Goal: Information Seeking & Learning: Learn about a topic

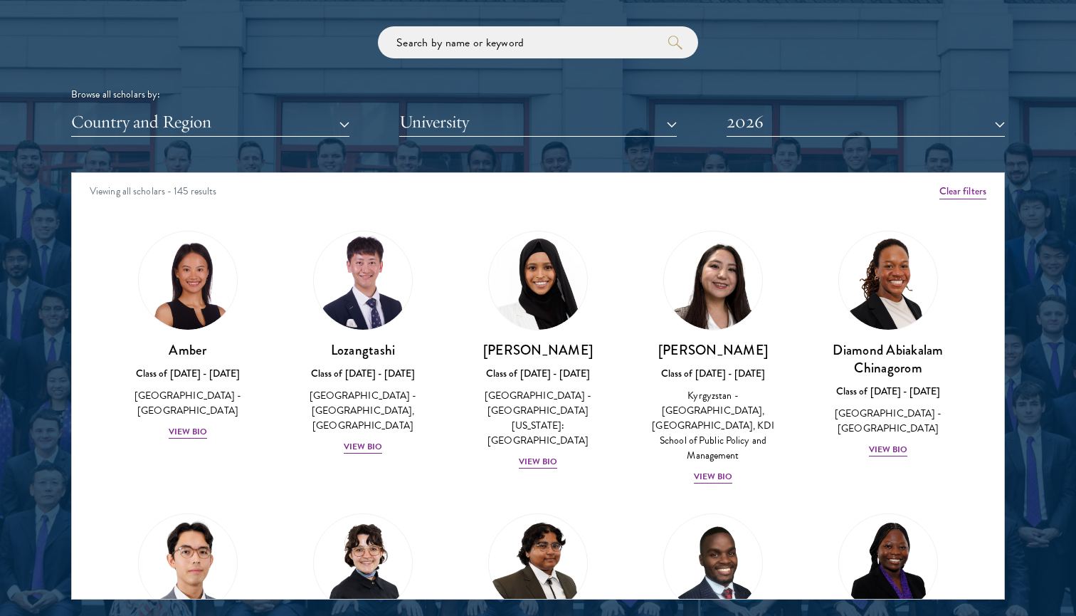
scroll to position [1719, 0]
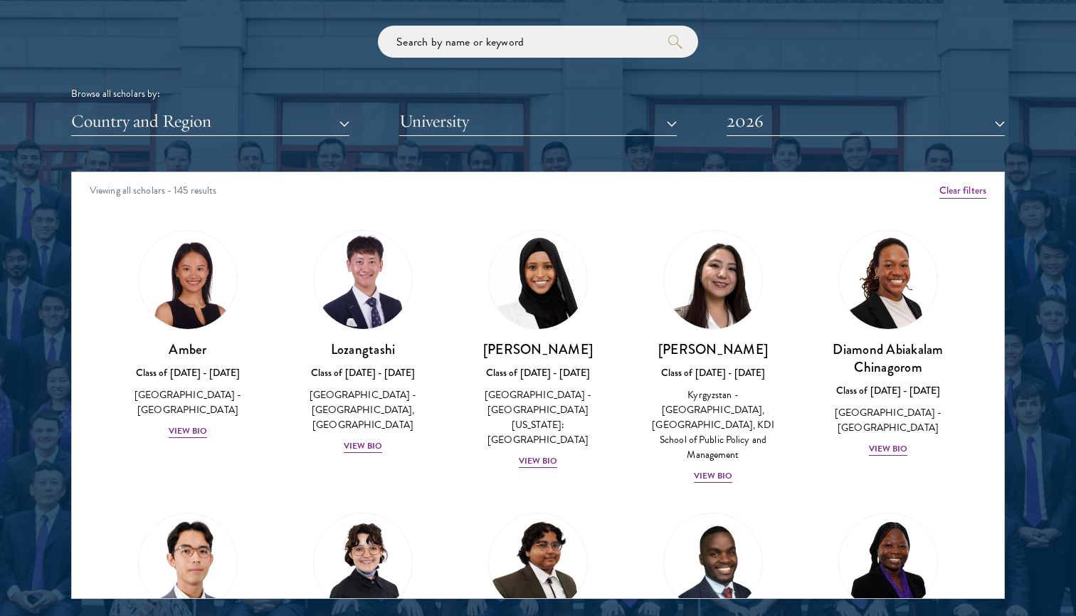
click at [829, 107] on button "2026" at bounding box center [866, 121] width 278 height 29
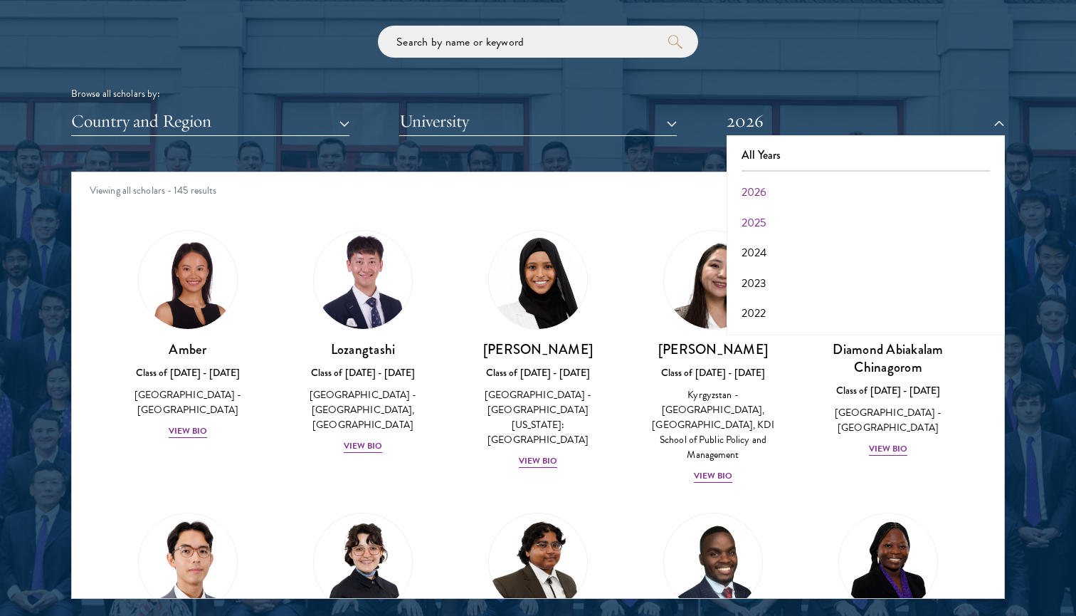
click at [772, 209] on button "2025" at bounding box center [866, 223] width 270 height 30
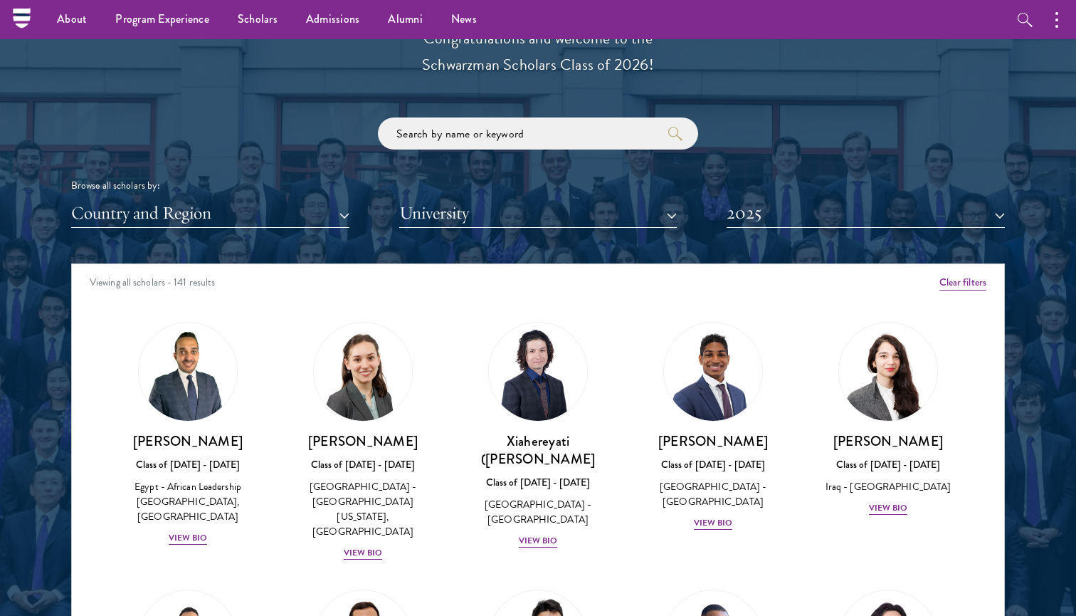
scroll to position [1599, 0]
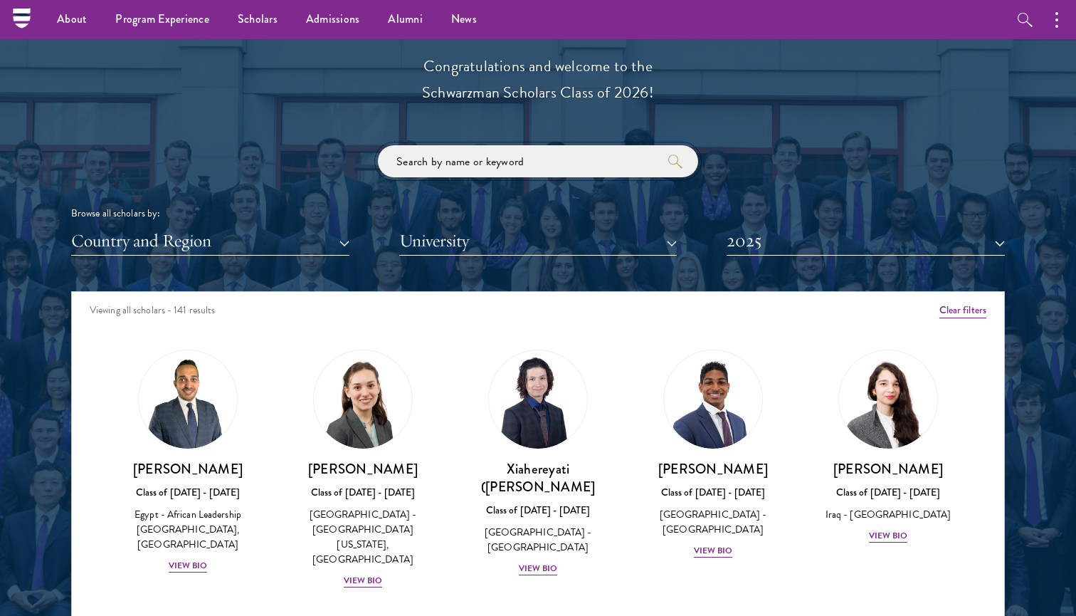
click at [582, 168] on input "search" at bounding box center [538, 161] width 320 height 32
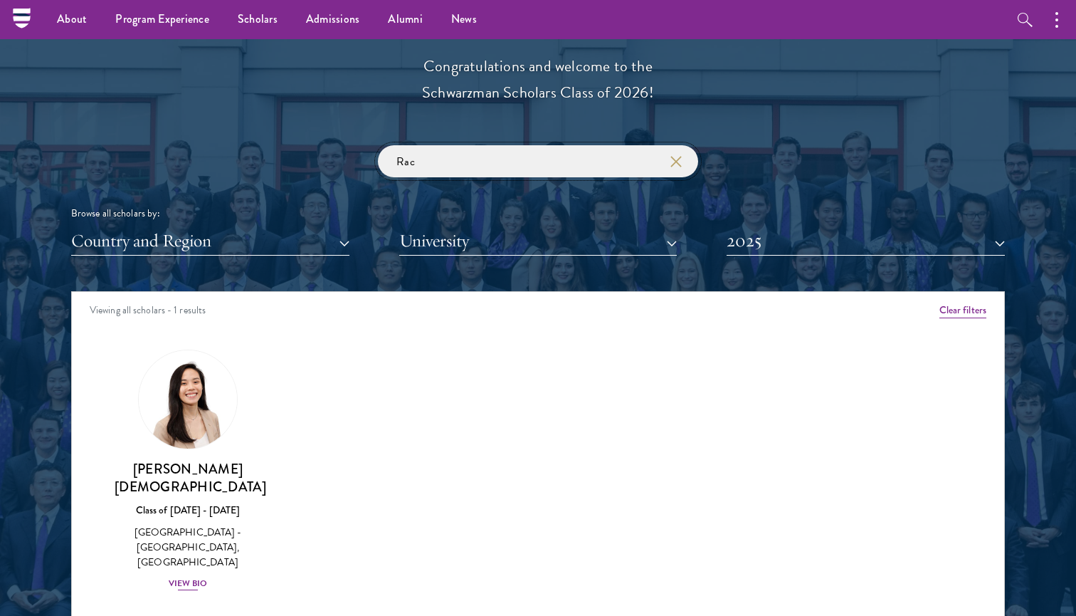
type input "Rac"
click at [215, 525] on div "[GEOGRAPHIC_DATA] - [GEOGRAPHIC_DATA], [GEOGRAPHIC_DATA]" at bounding box center [188, 547] width 147 height 45
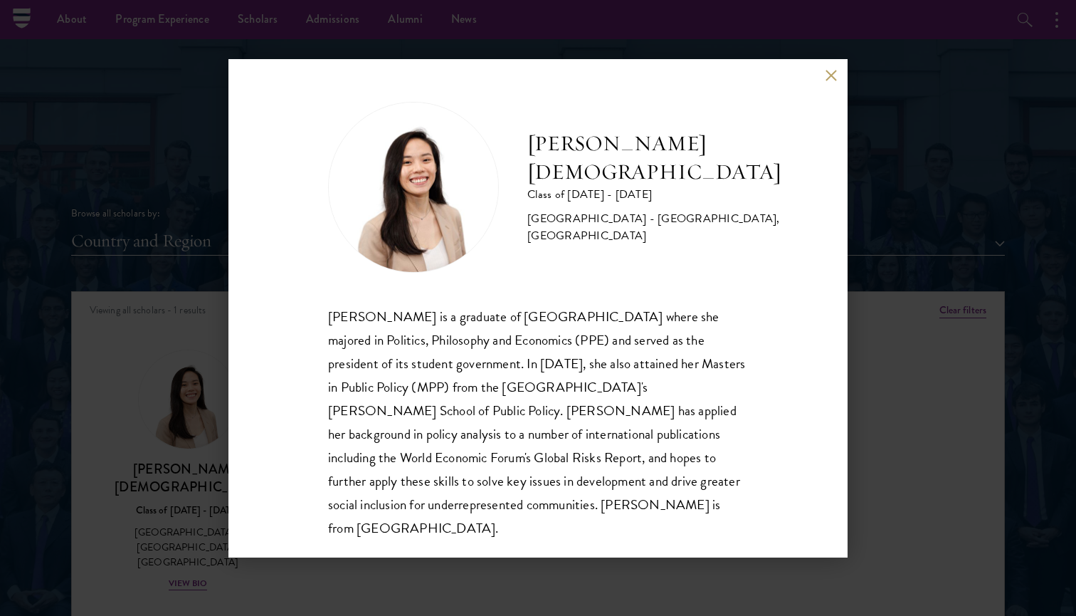
click at [834, 76] on button at bounding box center [831, 76] width 12 height 12
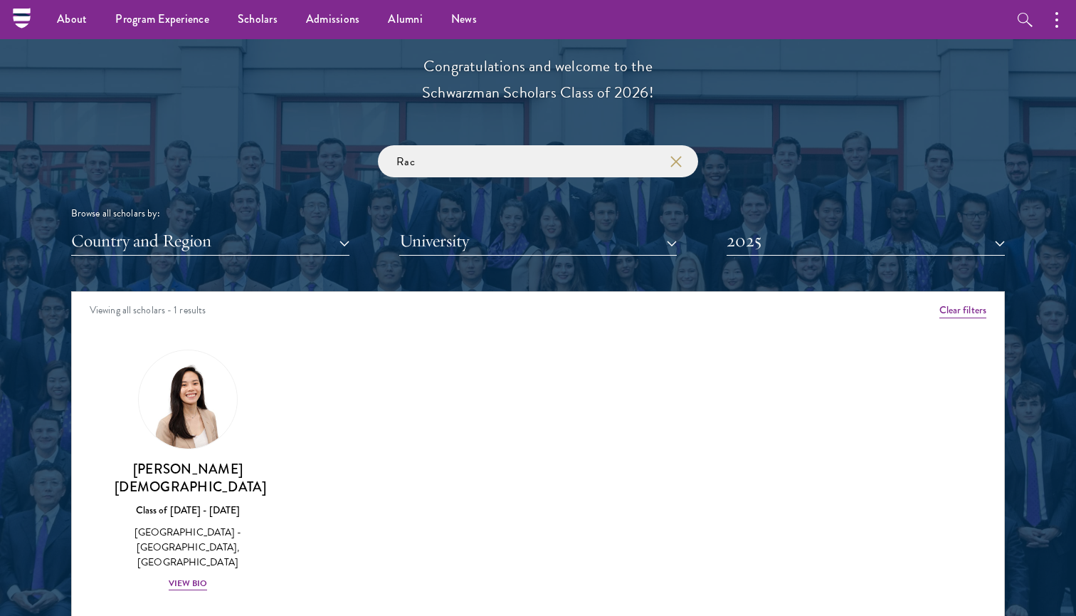
click at [852, 236] on button "2025" at bounding box center [866, 240] width 278 height 29
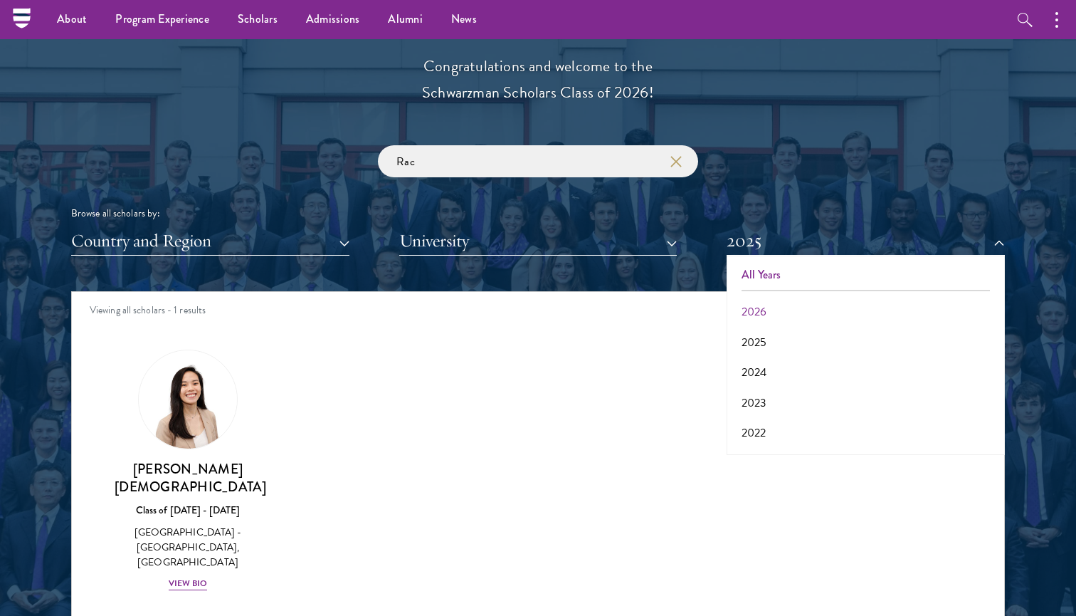
click at [841, 260] on button "All Years" at bounding box center [866, 275] width 270 height 30
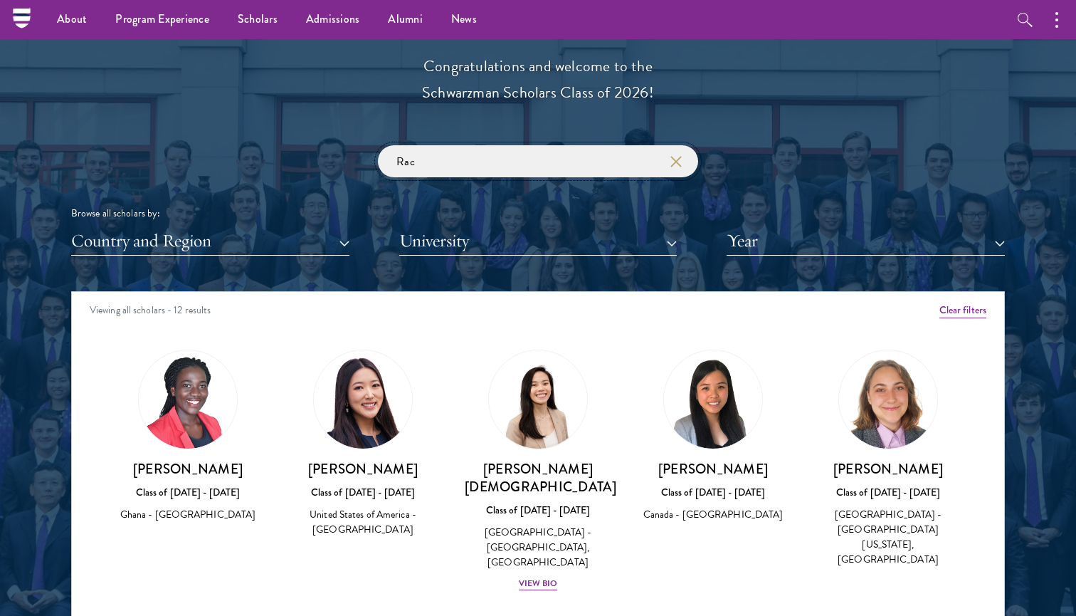
click at [625, 159] on input "Rac" at bounding box center [538, 161] width 320 height 32
type input "R"
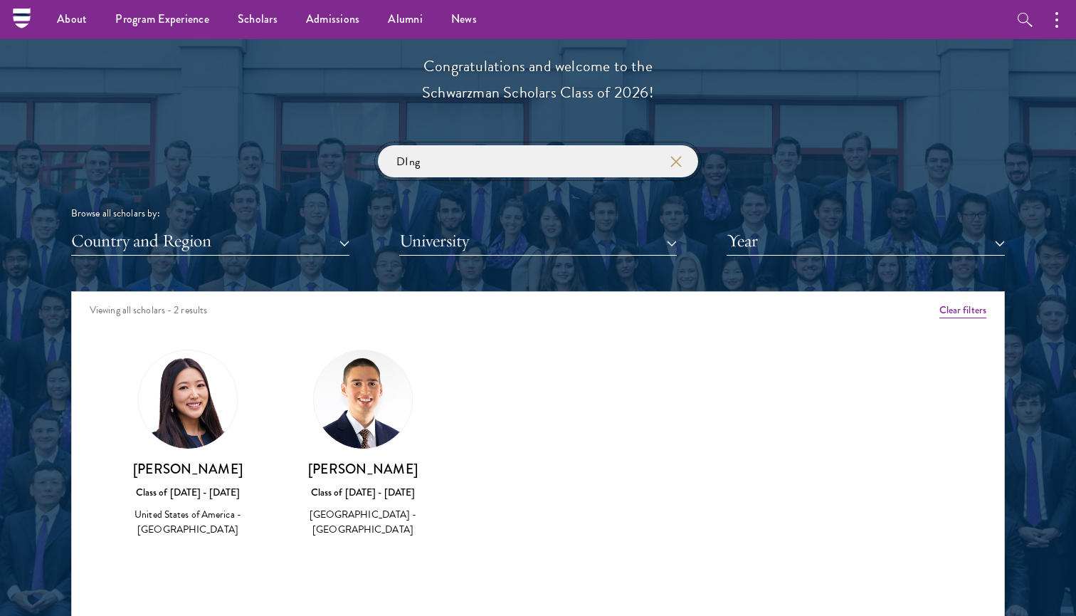
type input "DIng"
click at [183, 453] on div "[PERSON_NAME] Class of [DATE] - [DATE] [GEOGRAPHIC_DATA] - [GEOGRAPHIC_DATA]" at bounding box center [188, 444] width 147 height 189
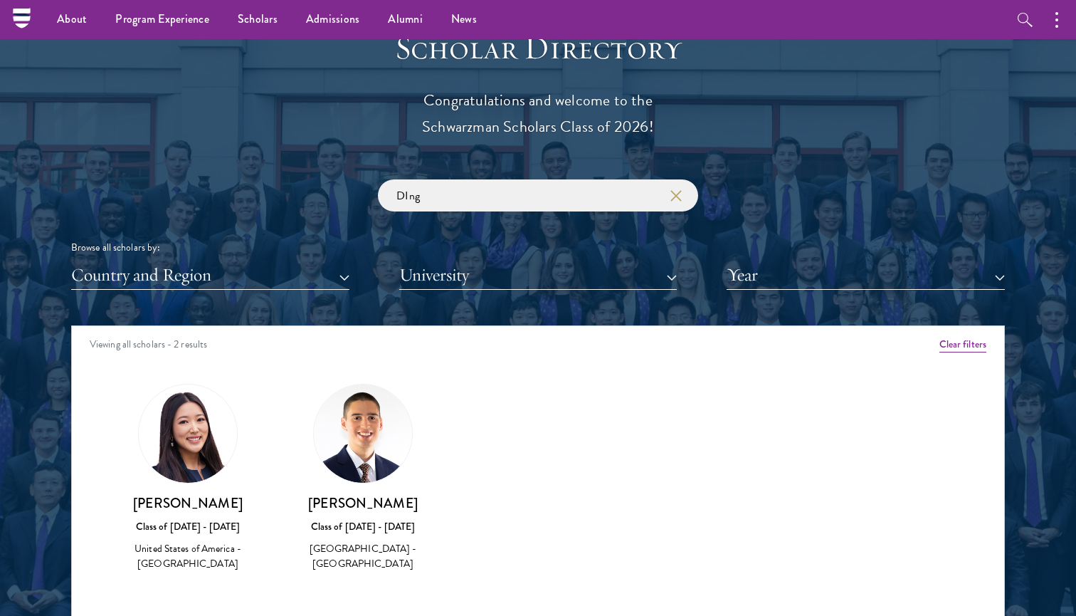
scroll to position [1564, 0]
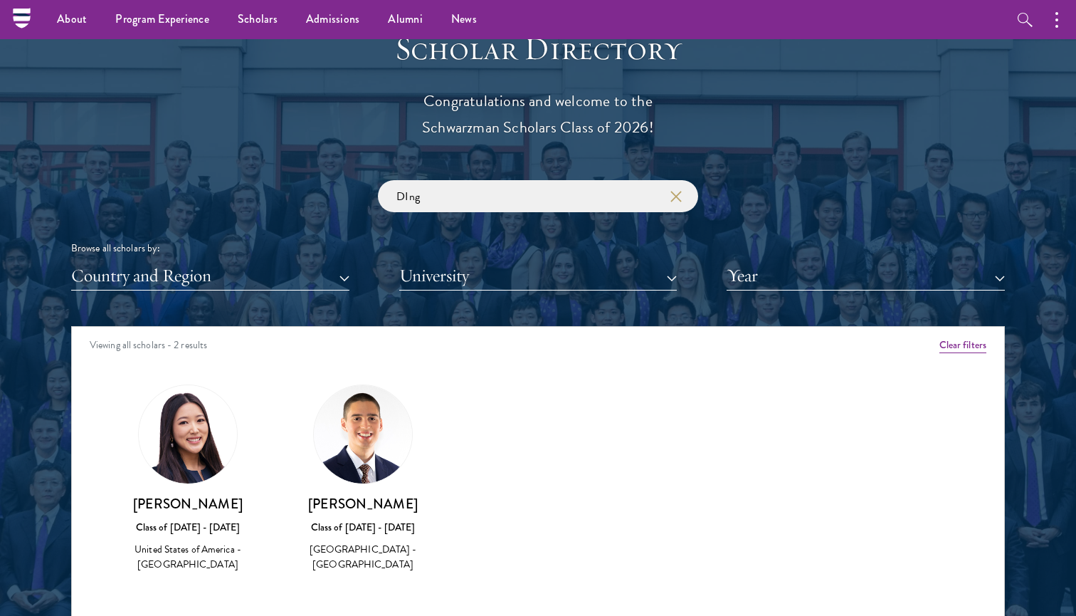
click at [678, 191] on icon "button" at bounding box center [676, 196] width 11 height 11
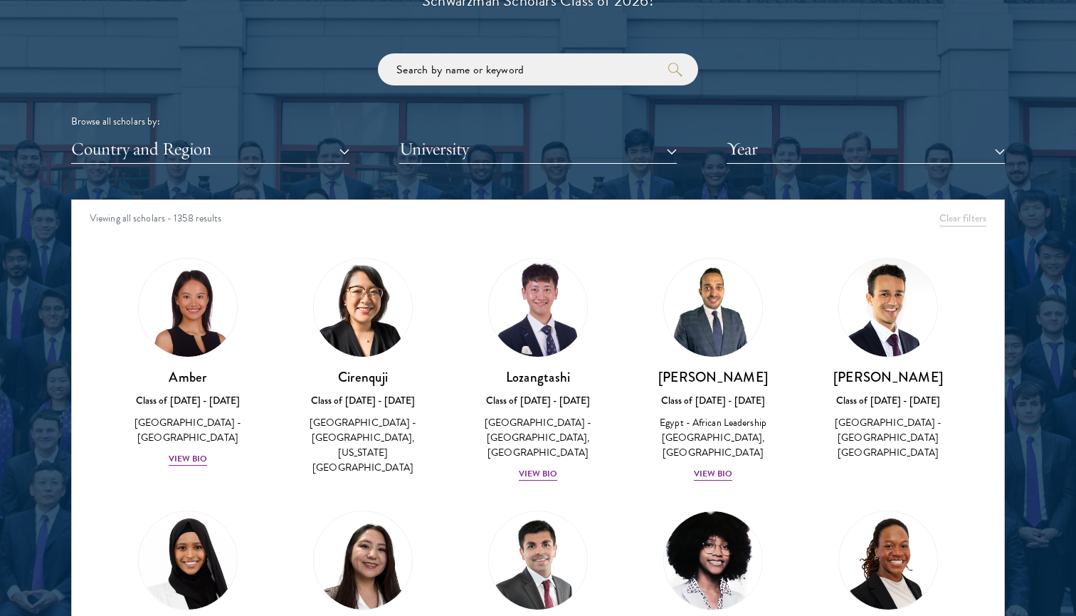
scroll to position [1704, 0]
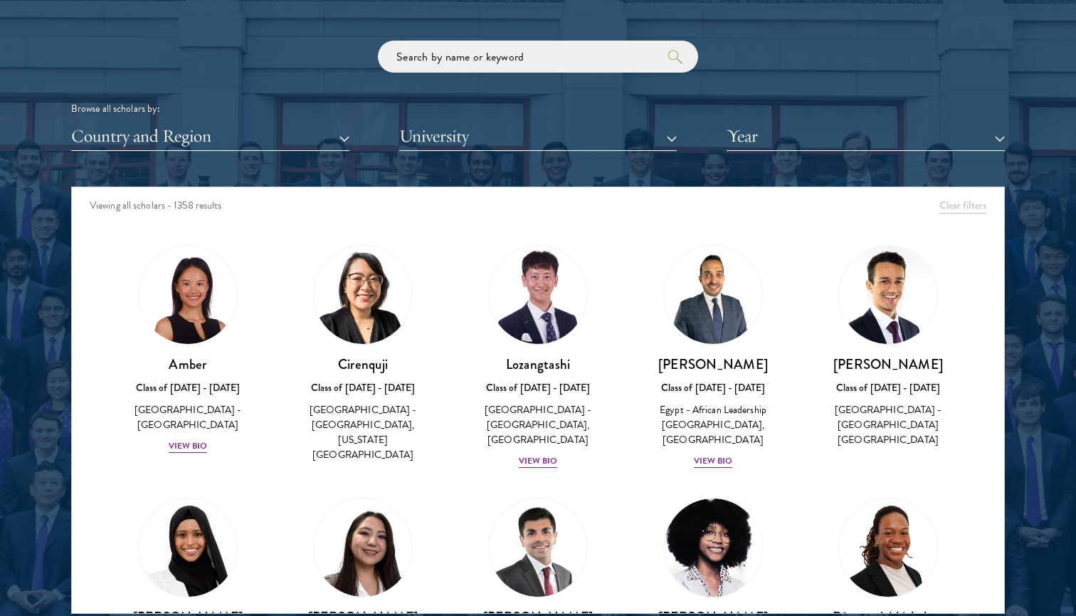
click at [834, 231] on div "[PERSON_NAME] Class of [DATE] - [DATE] [GEOGRAPHIC_DATA] - [GEOGRAPHIC_DATA] [G…" at bounding box center [888, 347] width 175 height 232
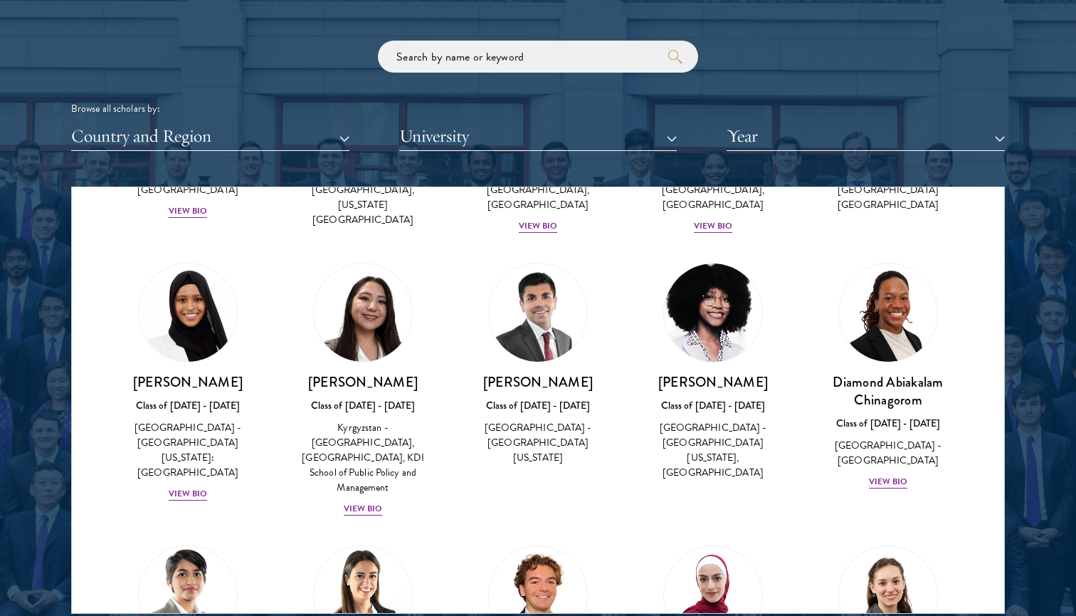
scroll to position [262, 0]
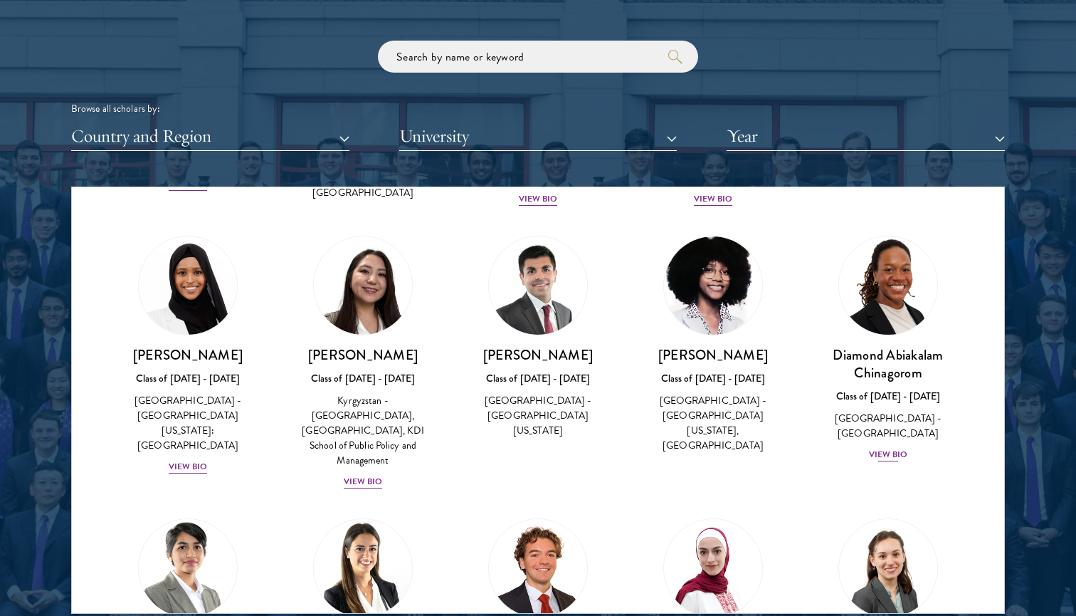
click at [819, 249] on link "Diamond Abiakalam [GEOGRAPHIC_DATA] Class of [DATE] - [DATE] [GEOGRAPHIC_DATA] …" at bounding box center [888, 349] width 147 height 227
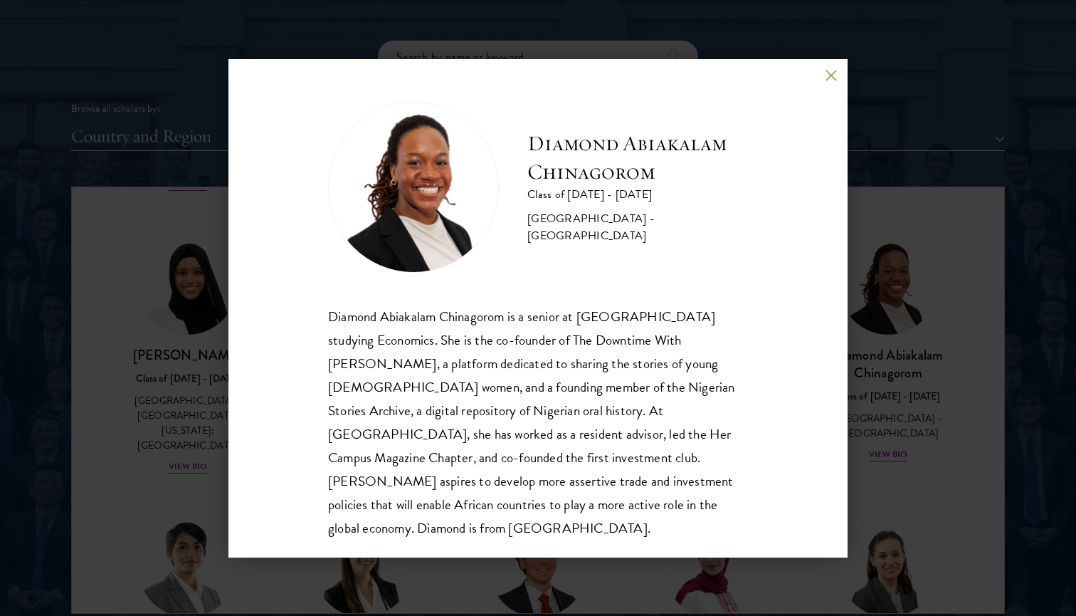
click at [936, 175] on div "Diamond Abiakalam [GEOGRAPHIC_DATA] Class of [DATE] - [DATE] [GEOGRAPHIC_DATA] …" at bounding box center [538, 308] width 1076 height 616
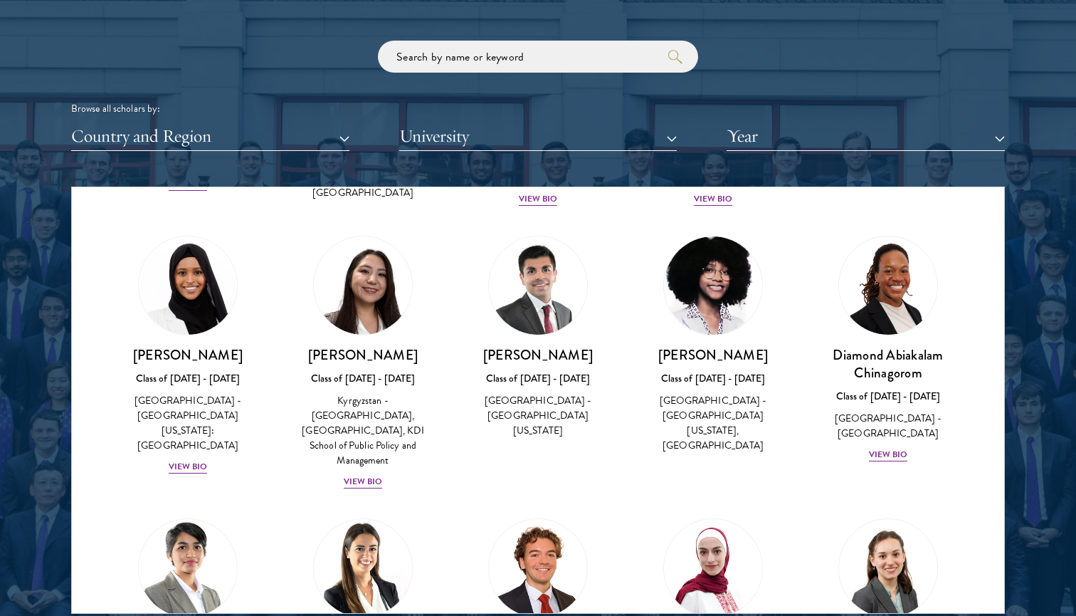
click at [906, 140] on button "Year" at bounding box center [866, 136] width 278 height 29
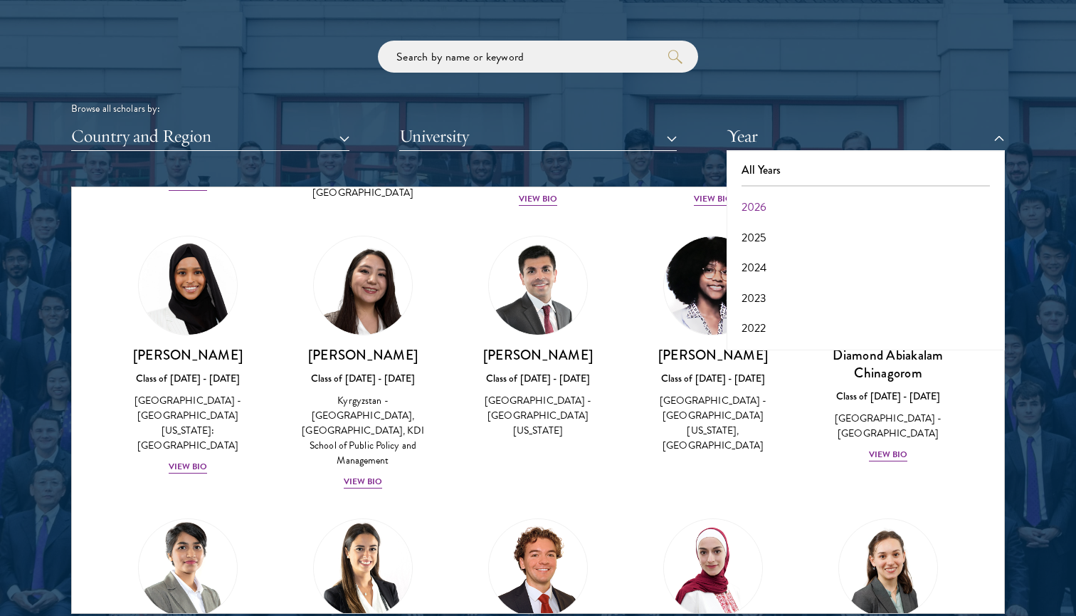
click at [858, 206] on button "2026" at bounding box center [866, 207] width 270 height 30
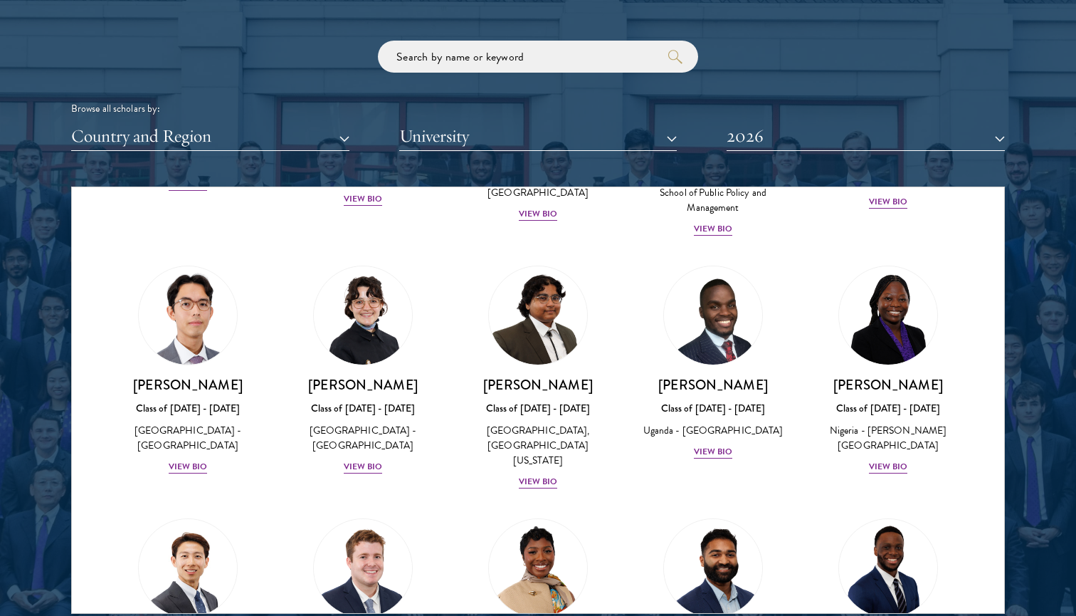
click at [810, 251] on div "[PERSON_NAME] Class of [DATE] - [DATE] [GEOGRAPHIC_DATA] - [PERSON_NAME][GEOGRA…" at bounding box center [888, 370] width 175 height 238
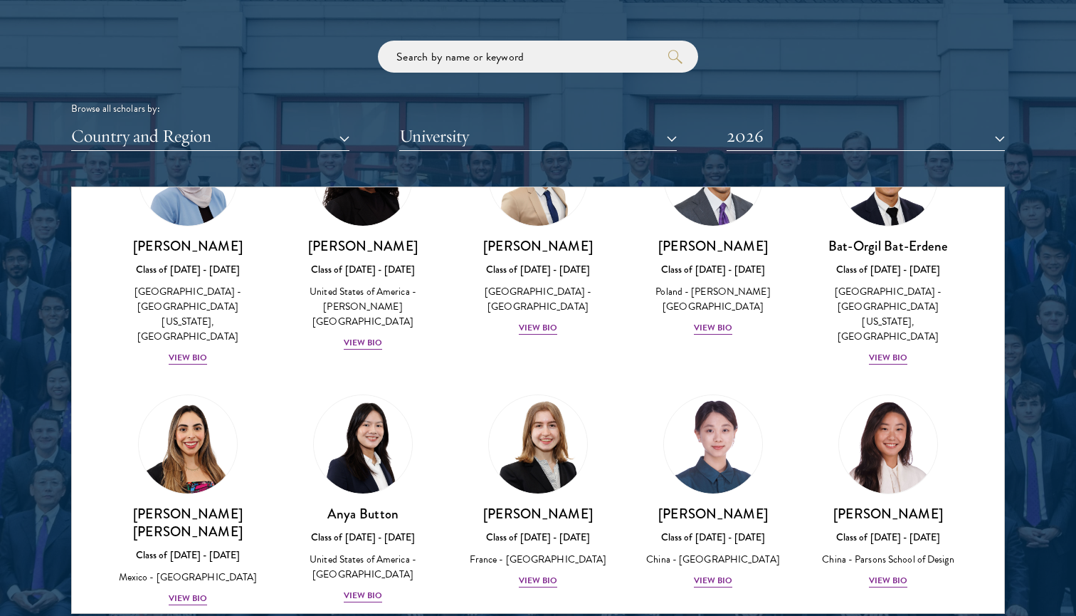
scroll to position [945, 0]
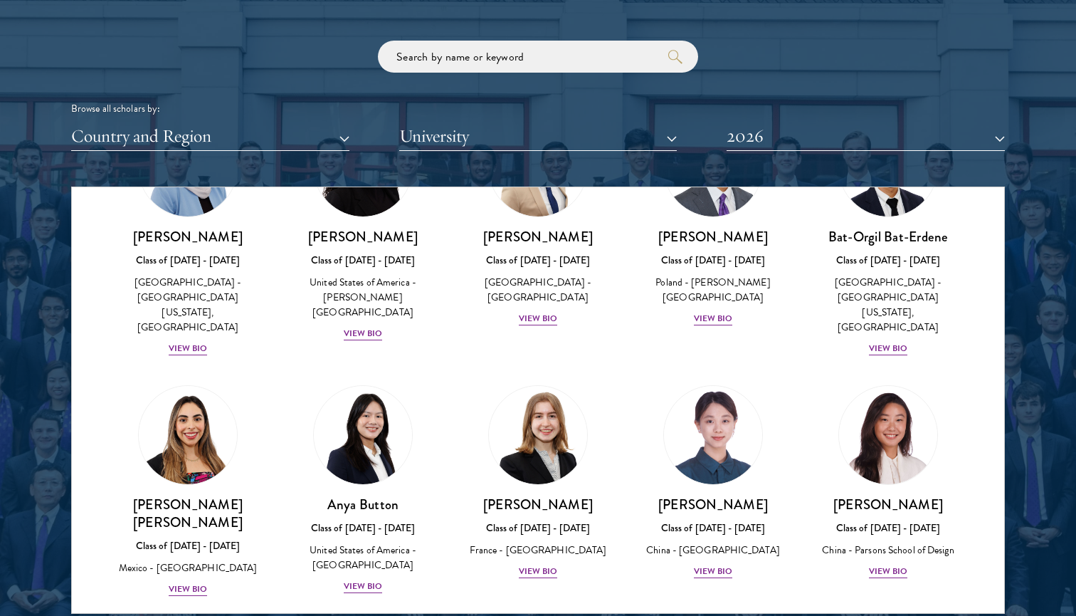
click at [810, 394] on div "[PERSON_NAME] Class of [DATE] - [DATE] [GEOGRAPHIC_DATA] - [PERSON_NAME][GEOGRA…" at bounding box center [888, 482] width 175 height 223
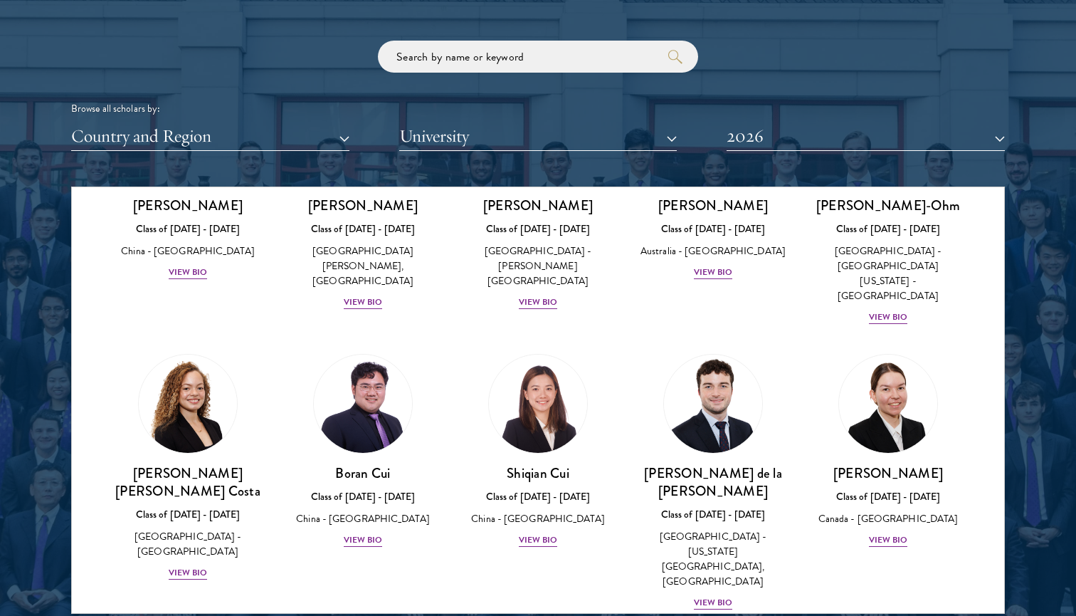
scroll to position [1504, 0]
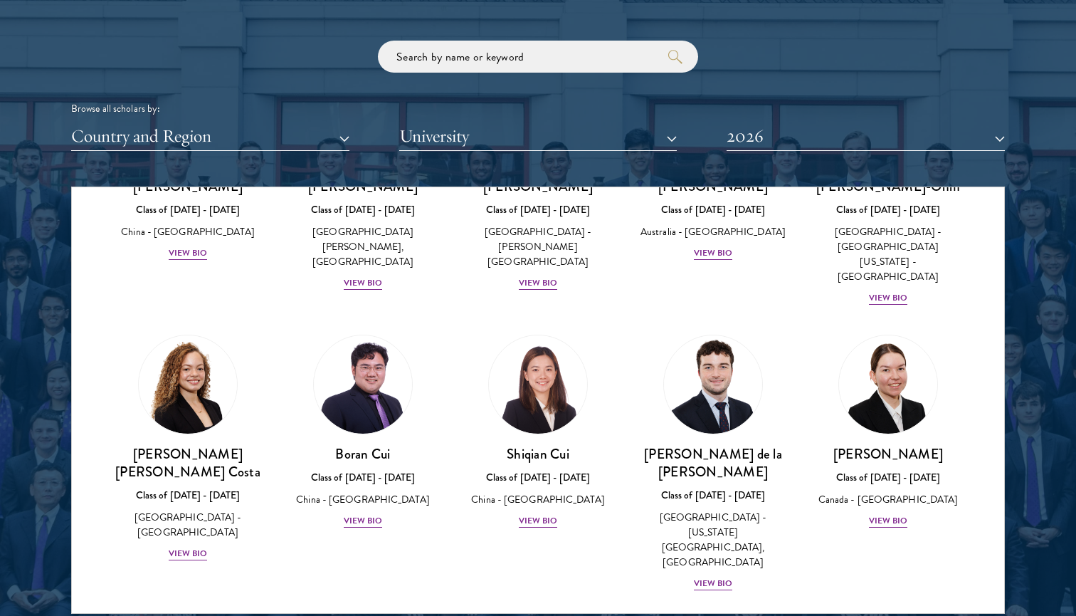
click at [811, 414] on div "[PERSON_NAME] Class of [DATE] - [DATE] [GEOGRAPHIC_DATA] - [GEOGRAPHIC_DATA] Vi…" at bounding box center [888, 431] width 175 height 223
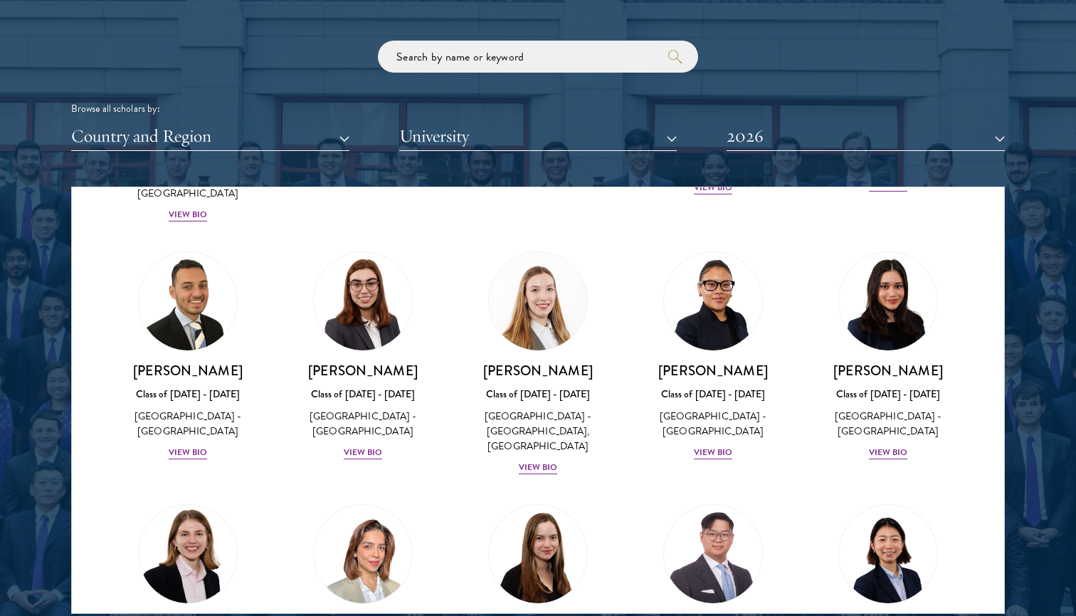
scroll to position [3277, 0]
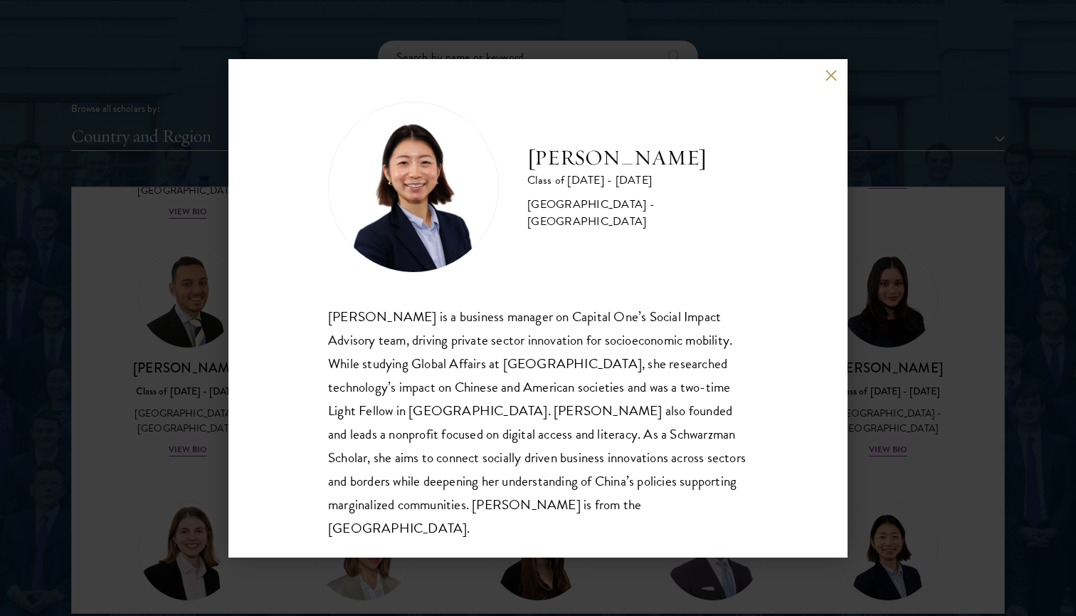
click at [872, 378] on div "[PERSON_NAME] Class of [DATE] - [DATE] [GEOGRAPHIC_DATA] - [GEOGRAPHIC_DATA] [P…" at bounding box center [538, 308] width 1076 height 616
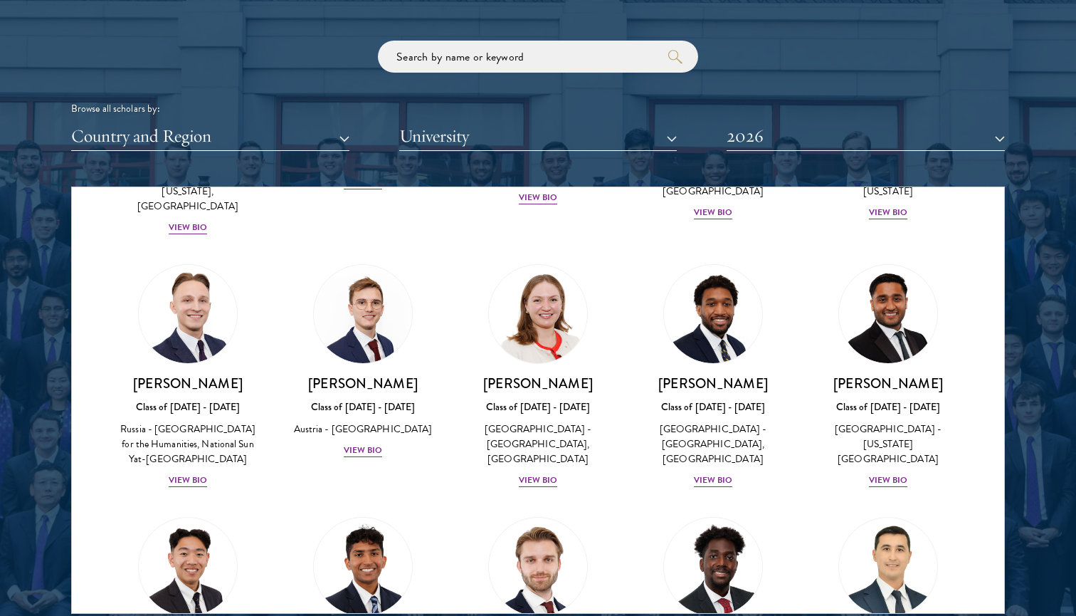
scroll to position [6208, 0]
